Goal: Task Accomplishment & Management: Manage account settings

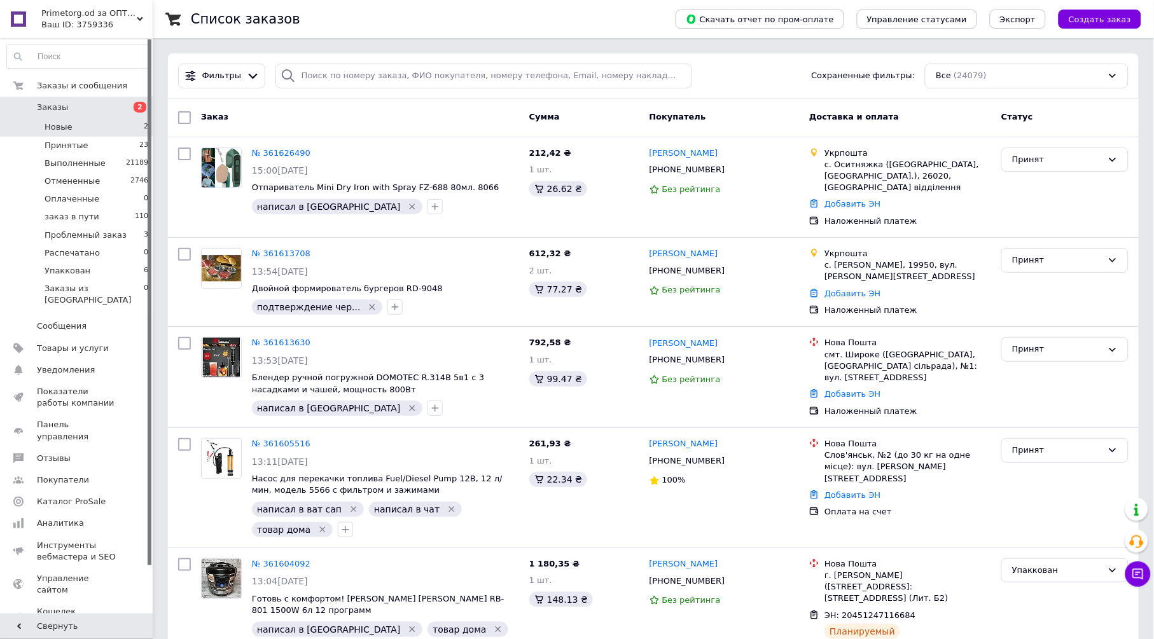
click at [130, 123] on li "Новые 2" at bounding box center [78, 127] width 156 height 18
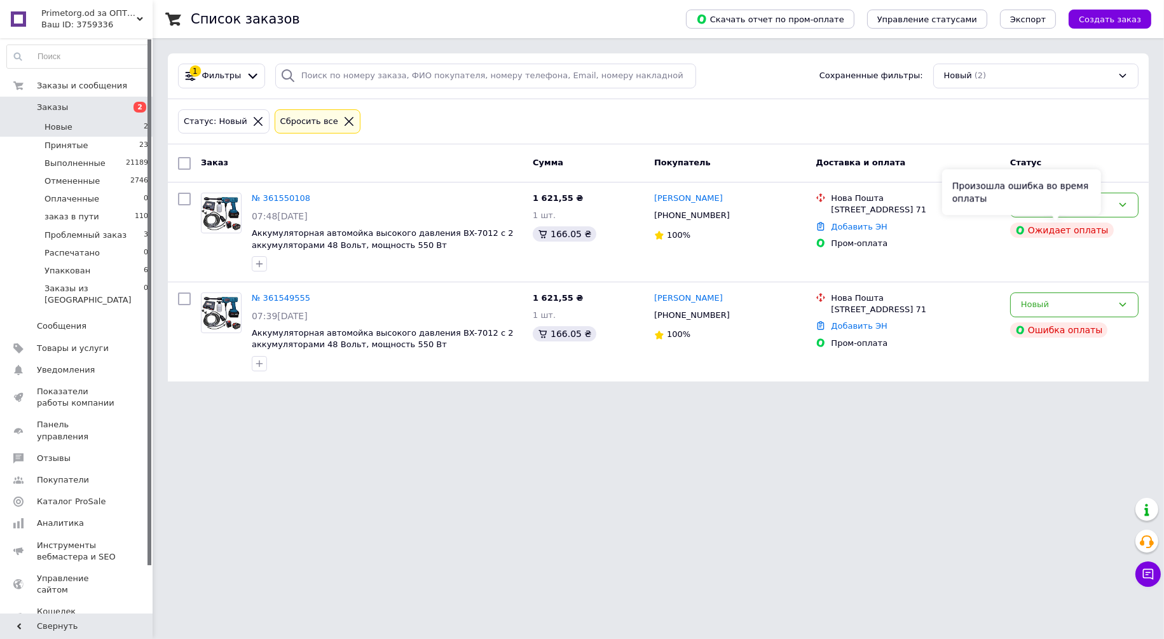
click at [1053, 206] on div "Произошла ошибка во время оплаты" at bounding box center [1021, 192] width 159 height 46
click at [1105, 206] on div "Новый" at bounding box center [1067, 204] width 92 height 13
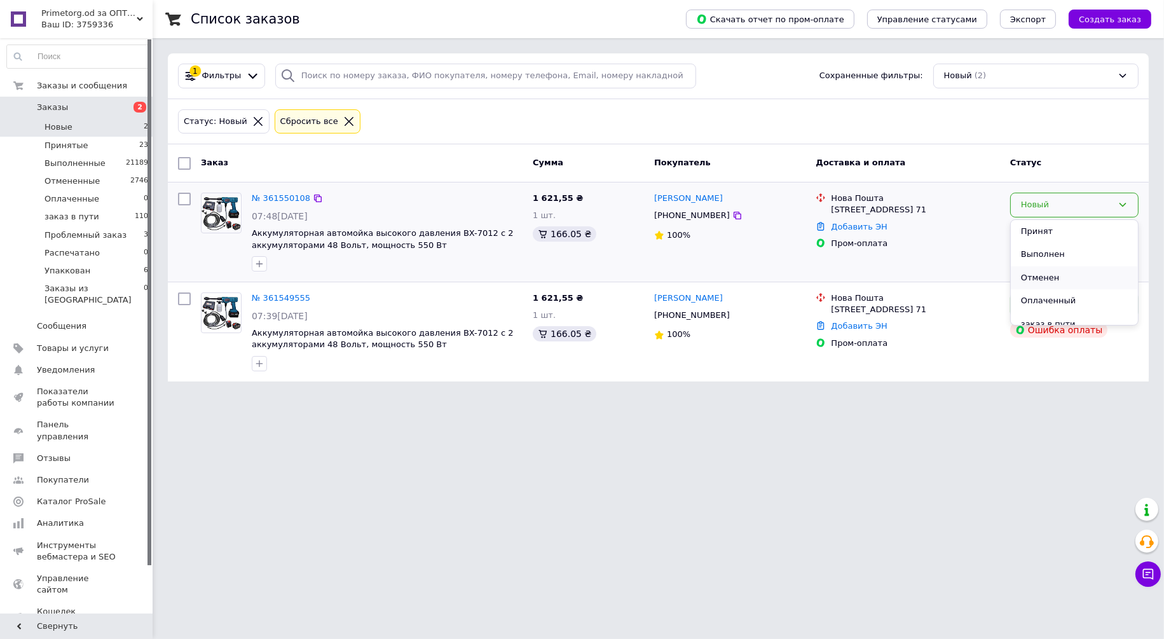
click at [1039, 273] on li "Отменен" at bounding box center [1074, 278] width 127 height 24
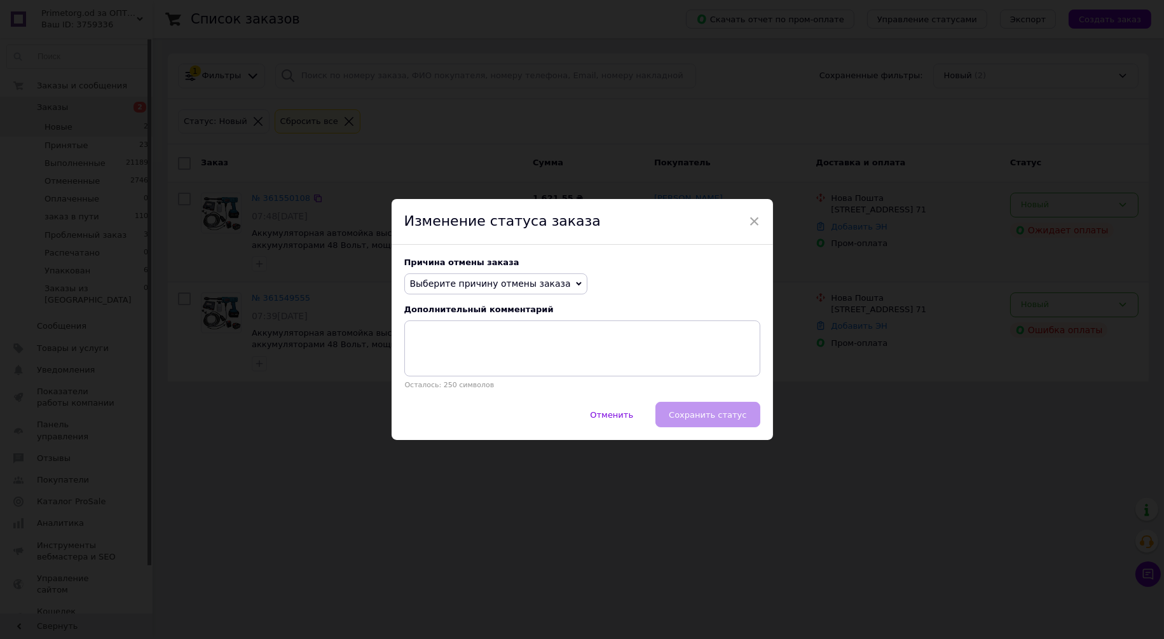
click at [472, 279] on span "Выберите причину отмены заказа" at bounding box center [490, 284] width 161 height 10
click at [492, 345] on li "Оплата не поступила" at bounding box center [496, 344] width 182 height 18
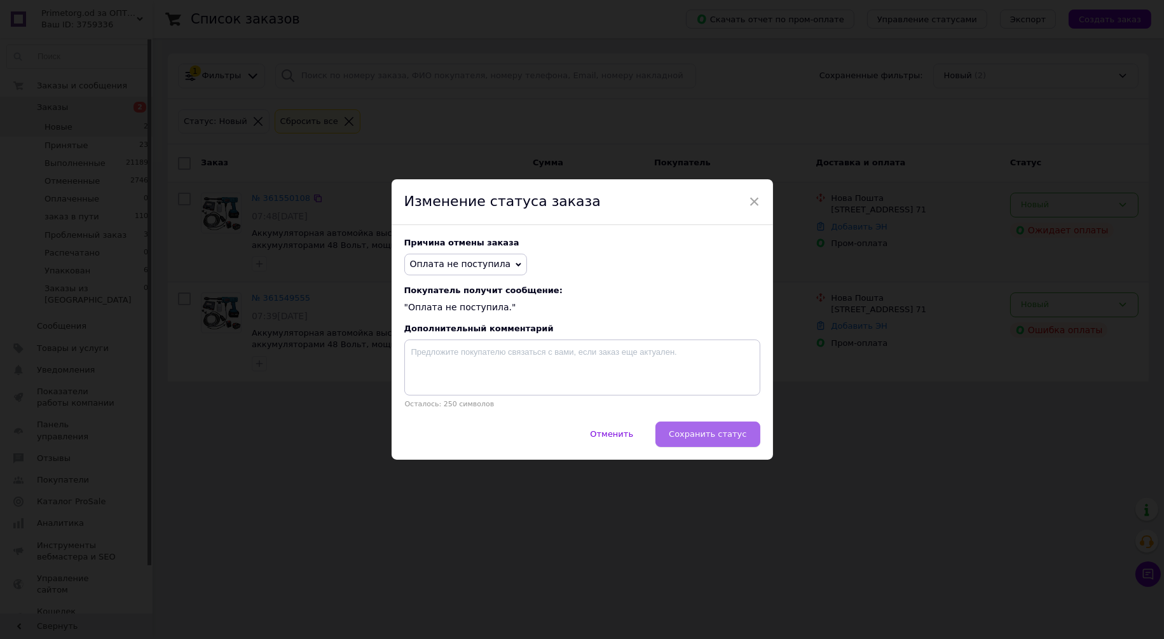
click at [737, 443] on button "Сохранить статус" at bounding box center [708, 434] width 104 height 25
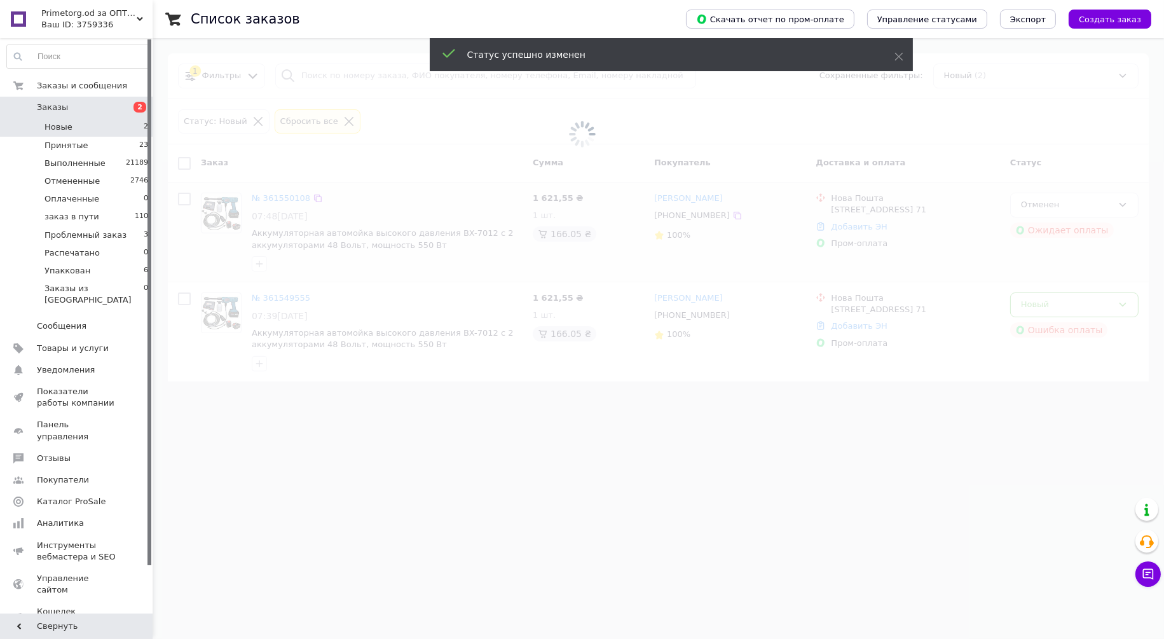
click at [1066, 306] on span at bounding box center [582, 319] width 1164 height 639
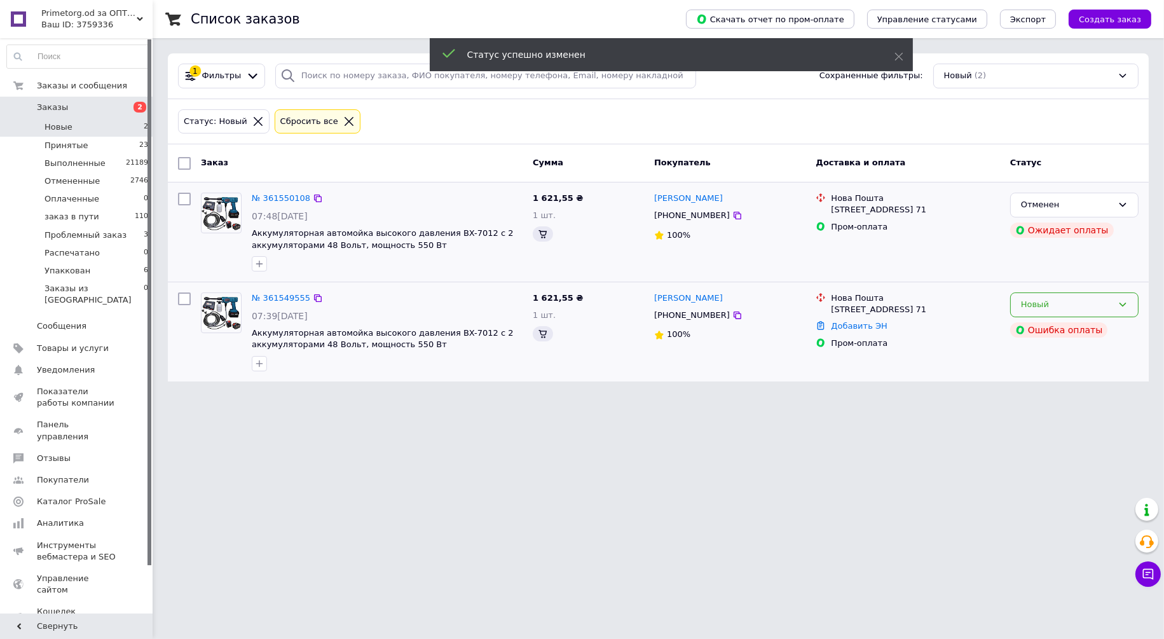
click at [1068, 306] on div "Новый" at bounding box center [1067, 304] width 92 height 13
click at [1043, 374] on li "Отменен" at bounding box center [1074, 378] width 127 height 24
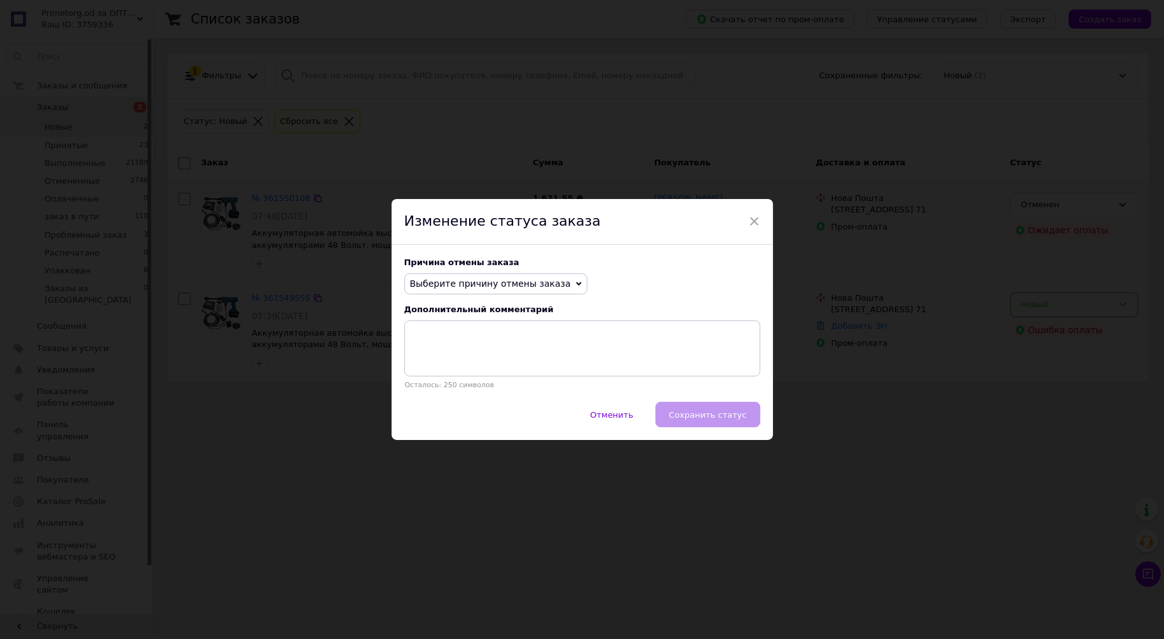
click at [540, 274] on span "Выберите причину отмены заказа" at bounding box center [495, 284] width 183 height 22
click at [462, 347] on li "Оплата не поступила" at bounding box center [496, 344] width 182 height 18
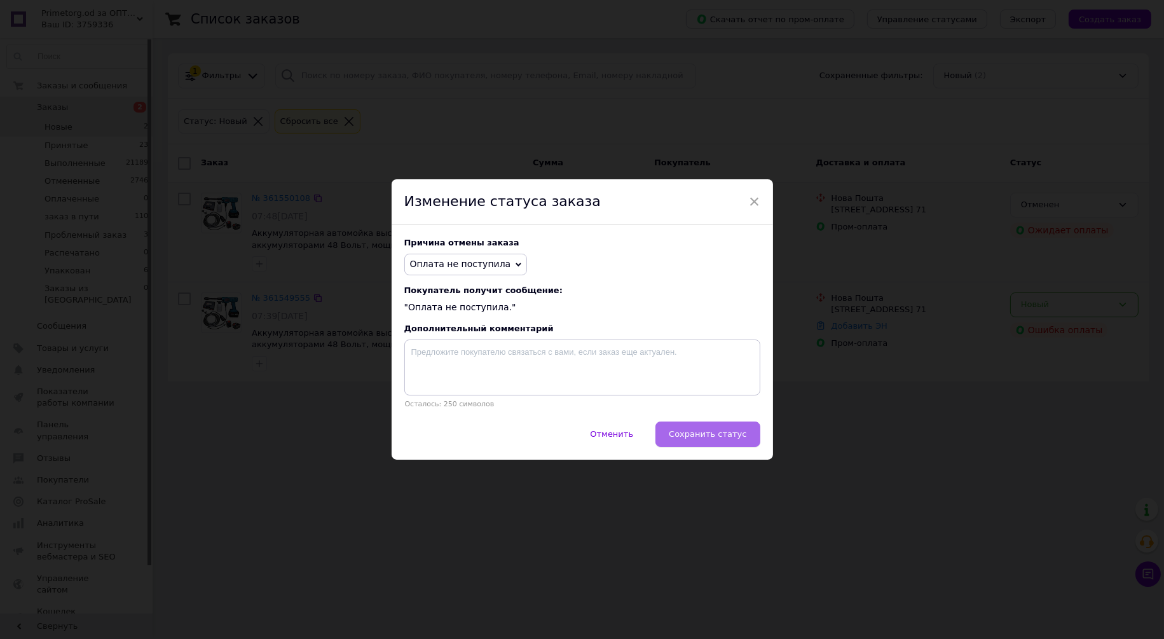
click at [712, 444] on button "Сохранить статус" at bounding box center [708, 434] width 104 height 25
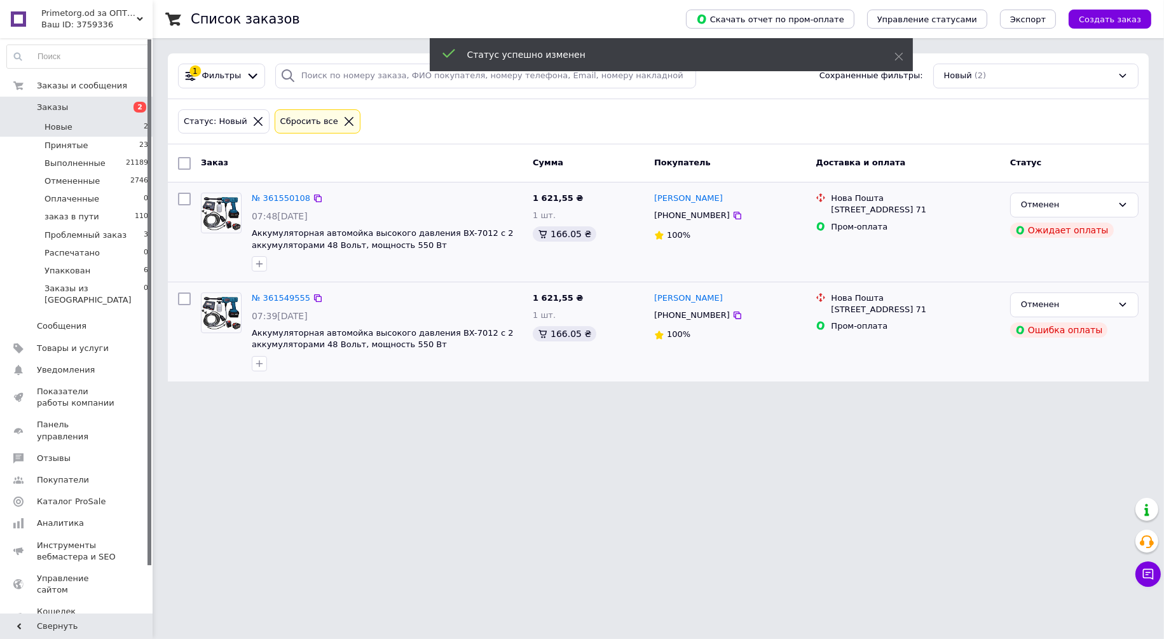
click at [254, 118] on icon at bounding box center [258, 121] width 9 height 9
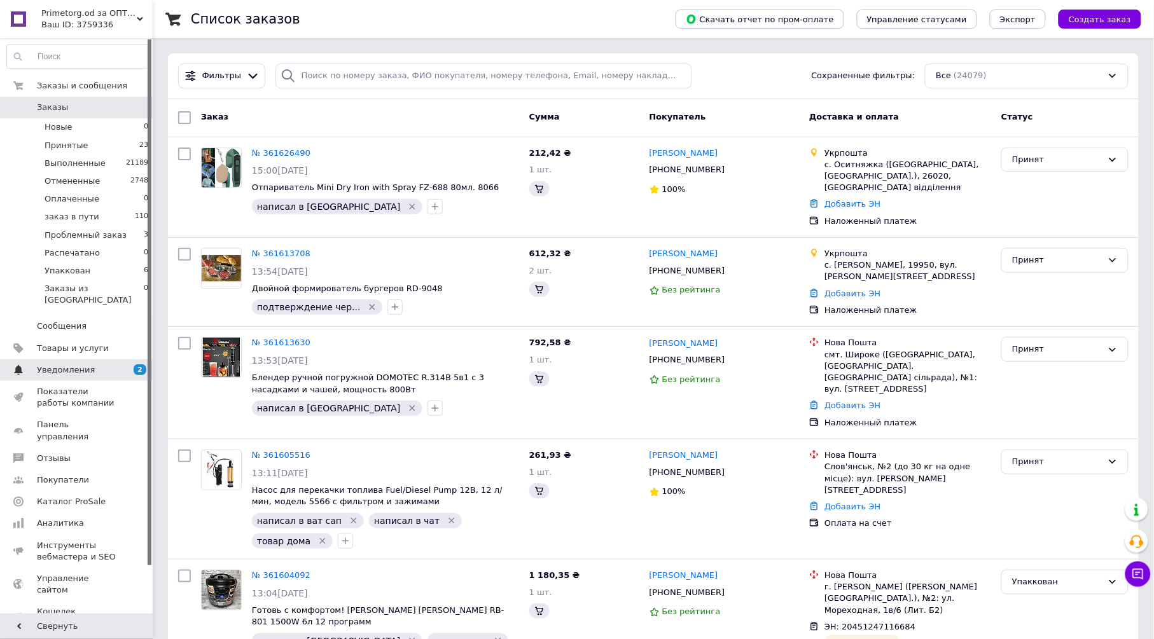
click at [121, 364] on span "2 0" at bounding box center [135, 369] width 35 height 11
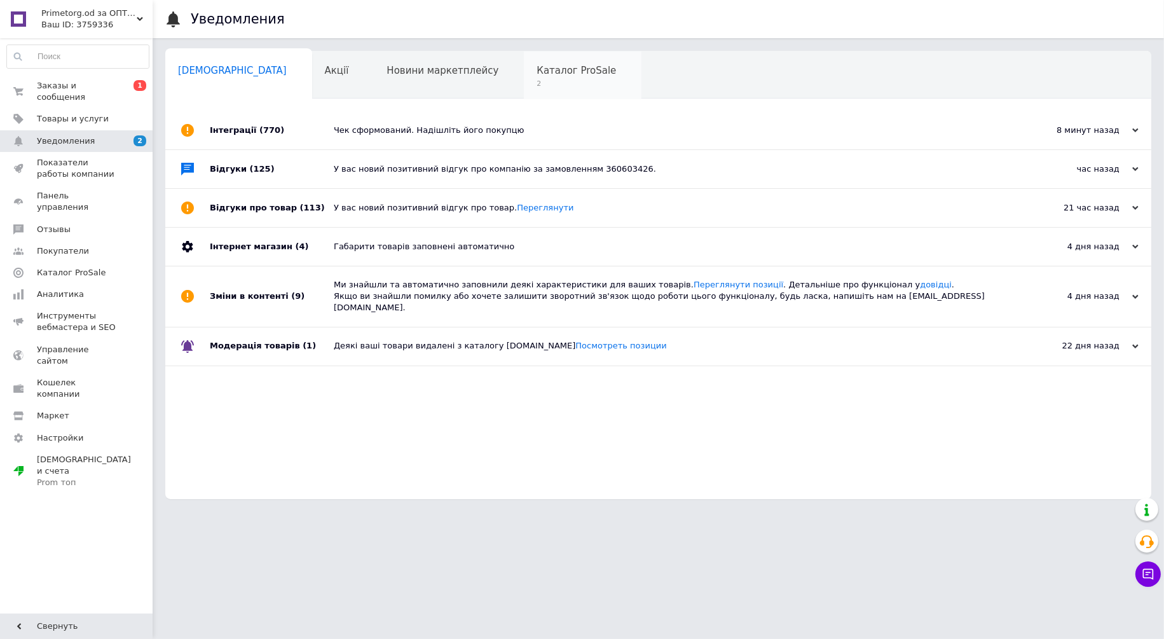
click at [537, 68] on span "Каталог ProSale" at bounding box center [576, 70] width 79 height 11
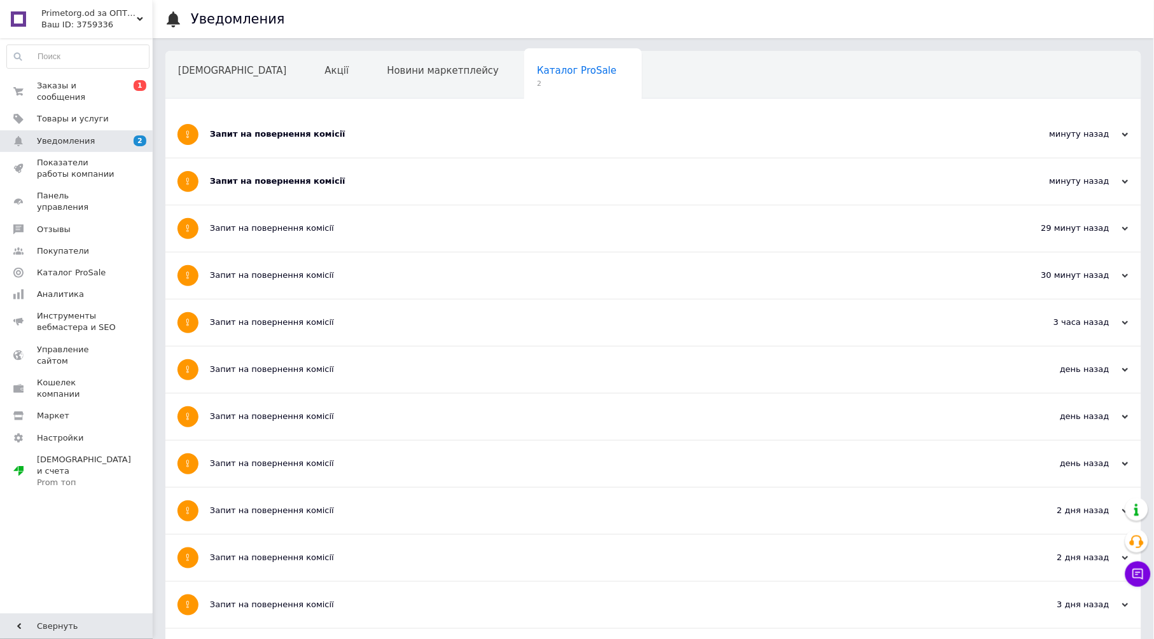
click at [315, 132] on div "Запит на повернення комісії" at bounding box center [605, 133] width 791 height 11
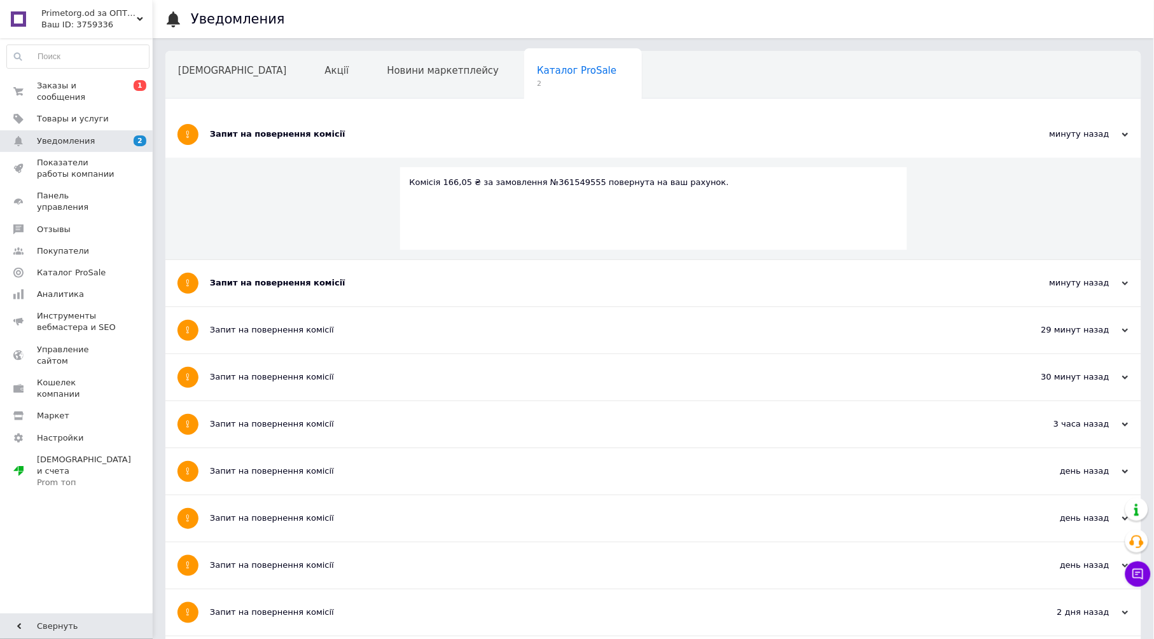
click at [299, 279] on div "Запит на повернення комісії" at bounding box center [605, 282] width 791 height 11
